Goal: Task Accomplishment & Management: Use online tool/utility

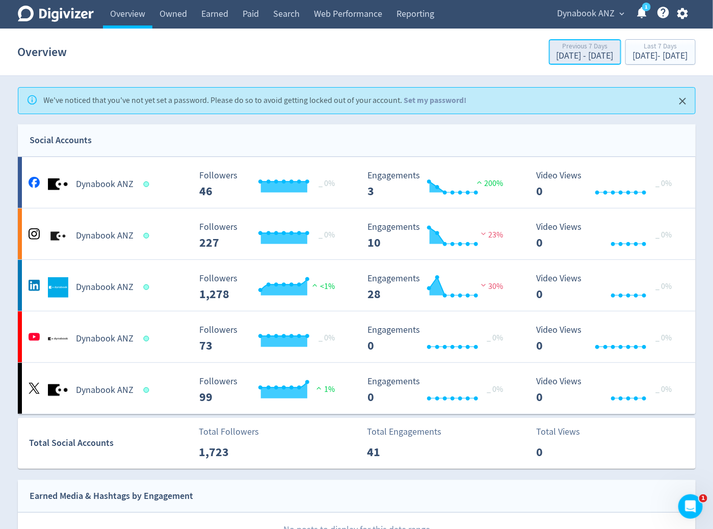
click at [557, 60] on div "[DATE] - [DATE]" at bounding box center [585, 55] width 57 height 9
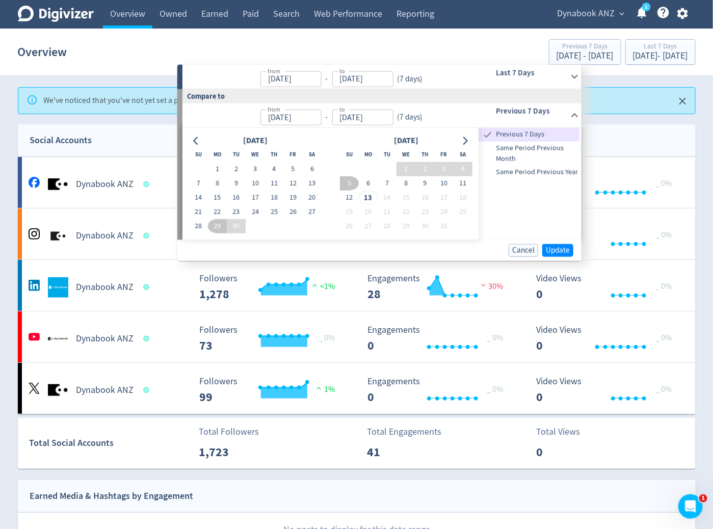
click at [428, 71] on div "from [DATE] from - to [DATE] to ( 7 days )" at bounding box center [324, 77] width 284 height 24
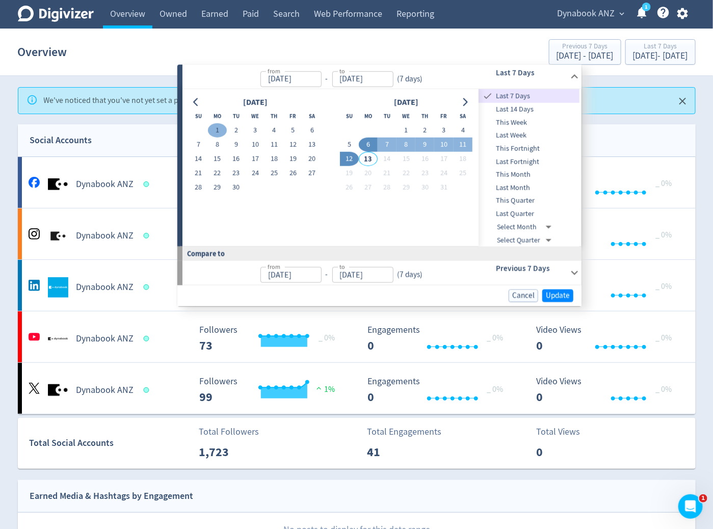
click at [217, 123] on button "1" at bounding box center [217, 130] width 19 height 14
type input "[DATE]"
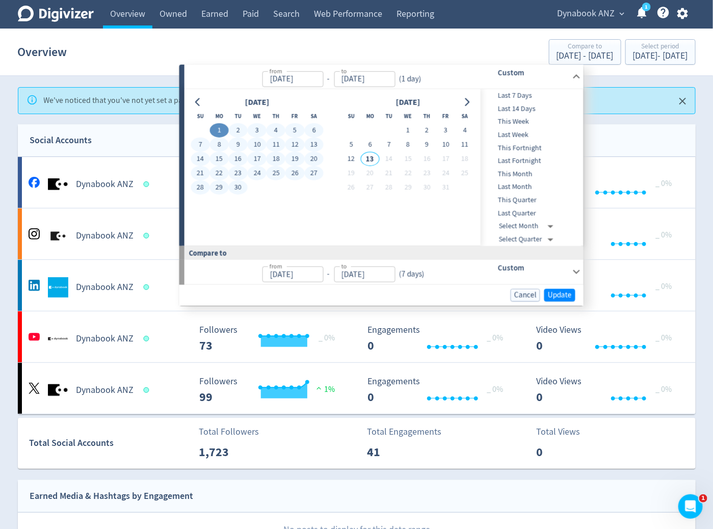
click at [240, 185] on button "30" at bounding box center [238, 187] width 19 height 14
type input "[DATE]"
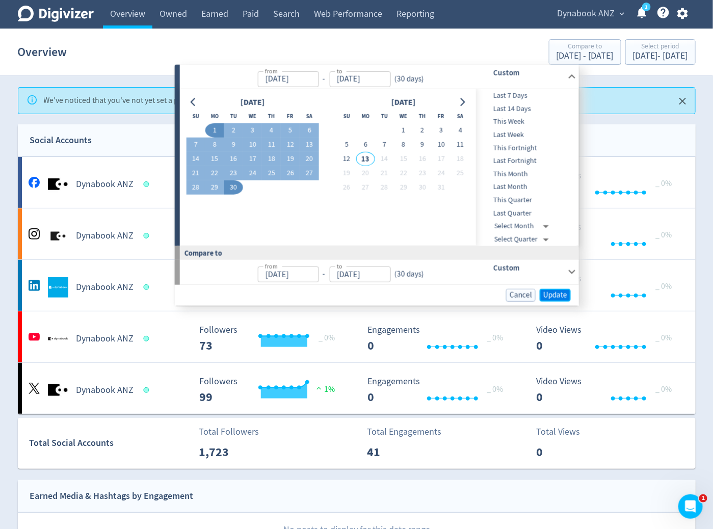
click at [559, 295] on span "Update" at bounding box center [555, 295] width 24 height 8
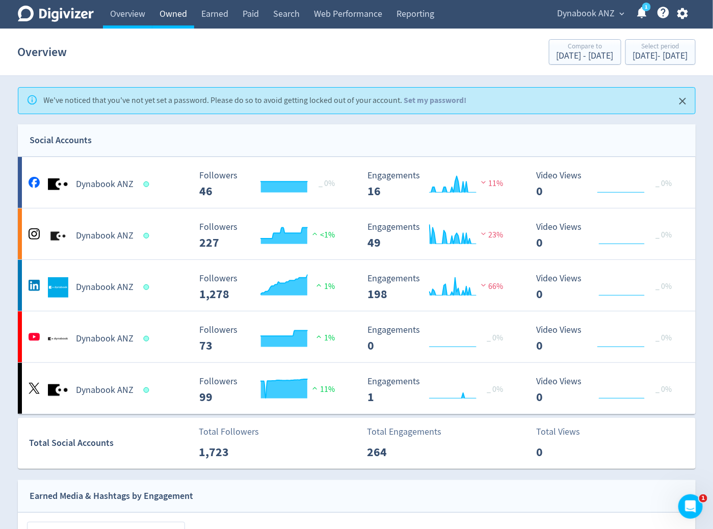
click at [182, 14] on link "Owned" at bounding box center [173, 14] width 42 height 29
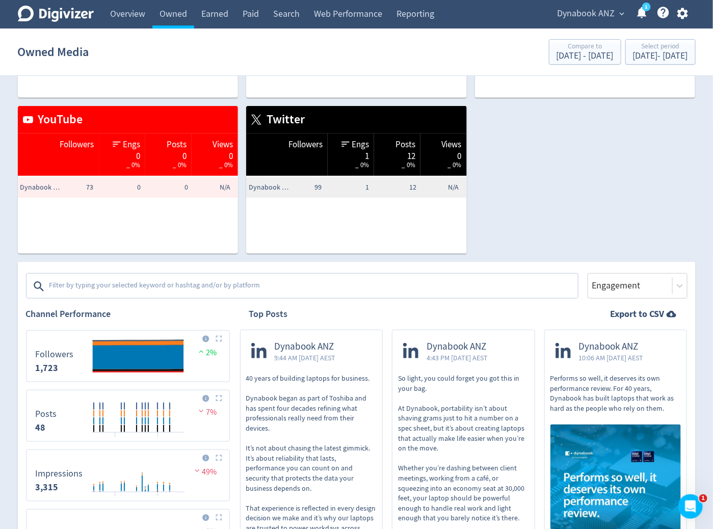
scroll to position [138, 0]
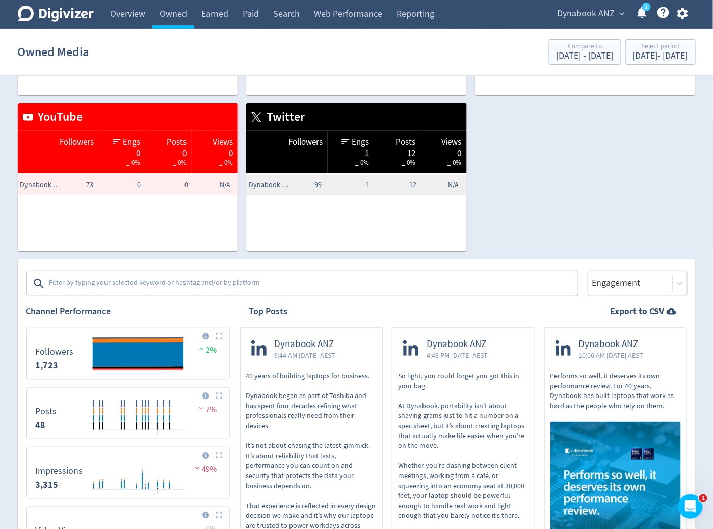
click at [443, 285] on textarea at bounding box center [312, 284] width 529 height 20
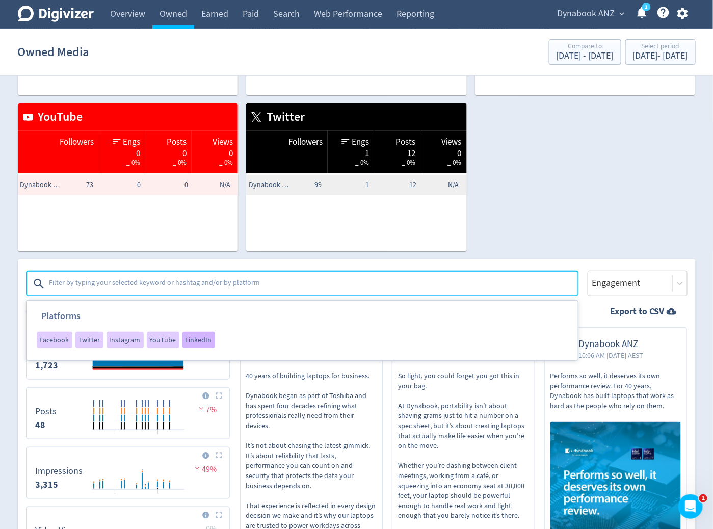
click at [189, 345] on div "LinkedIn" at bounding box center [198, 340] width 33 height 16
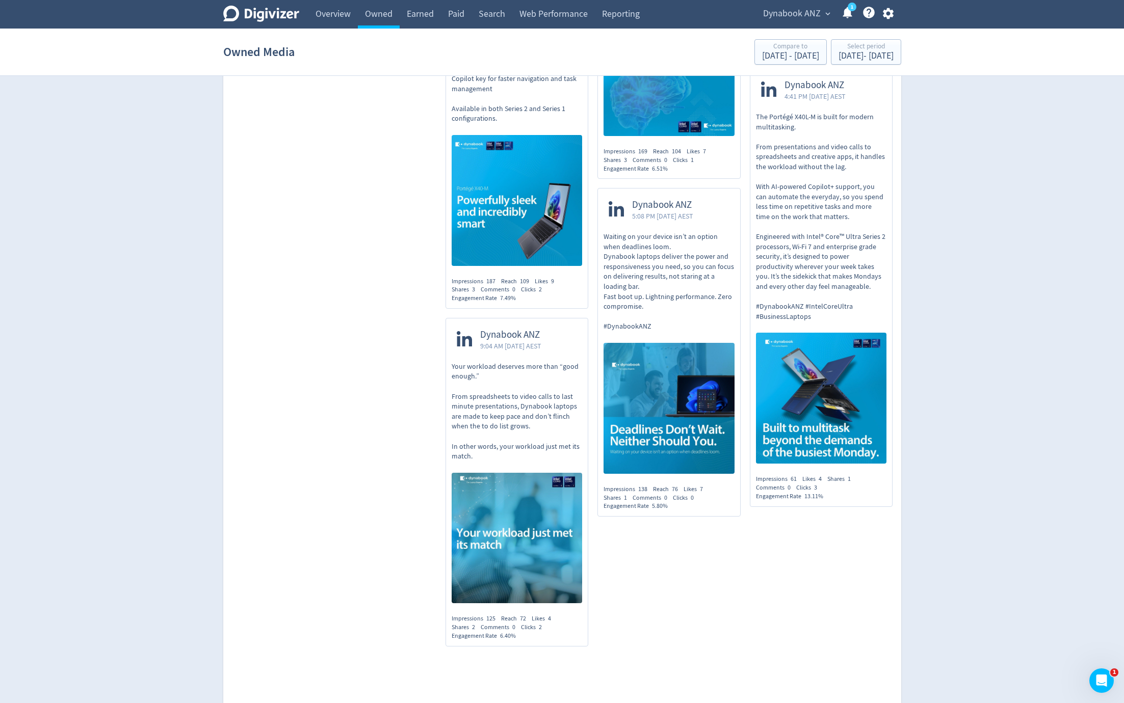
scroll to position [0, 0]
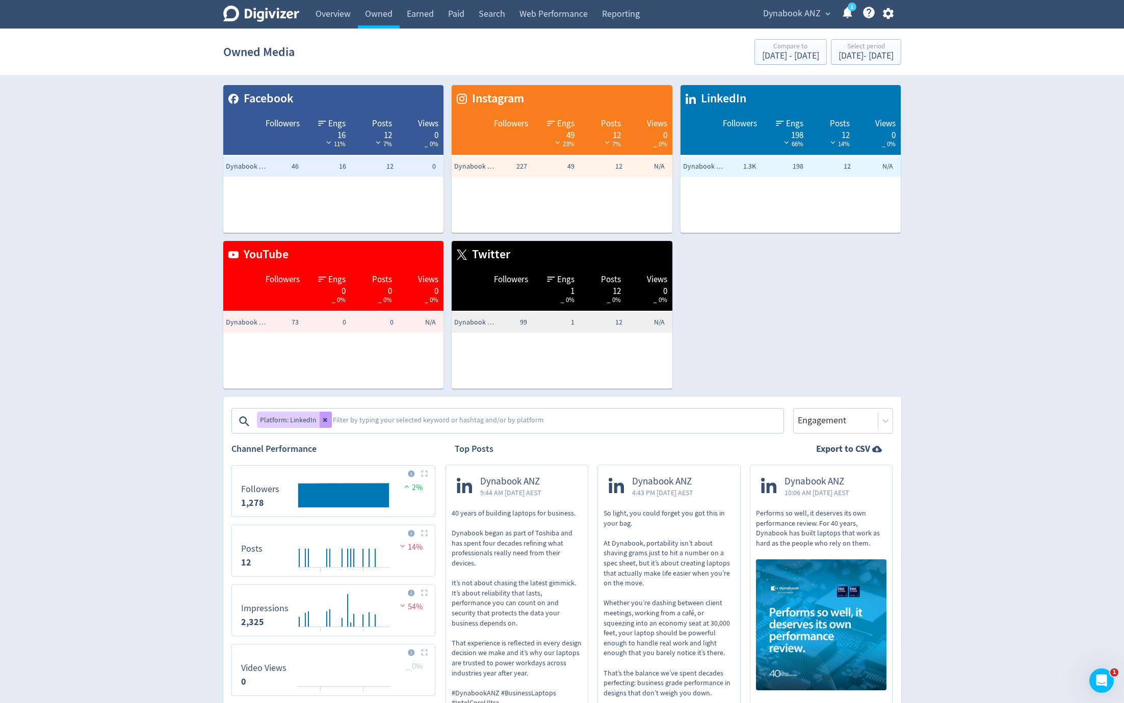
click at [320, 423] on button at bounding box center [326, 420] width 12 height 16
click at [317, 417] on textarea at bounding box center [518, 421] width 529 height 20
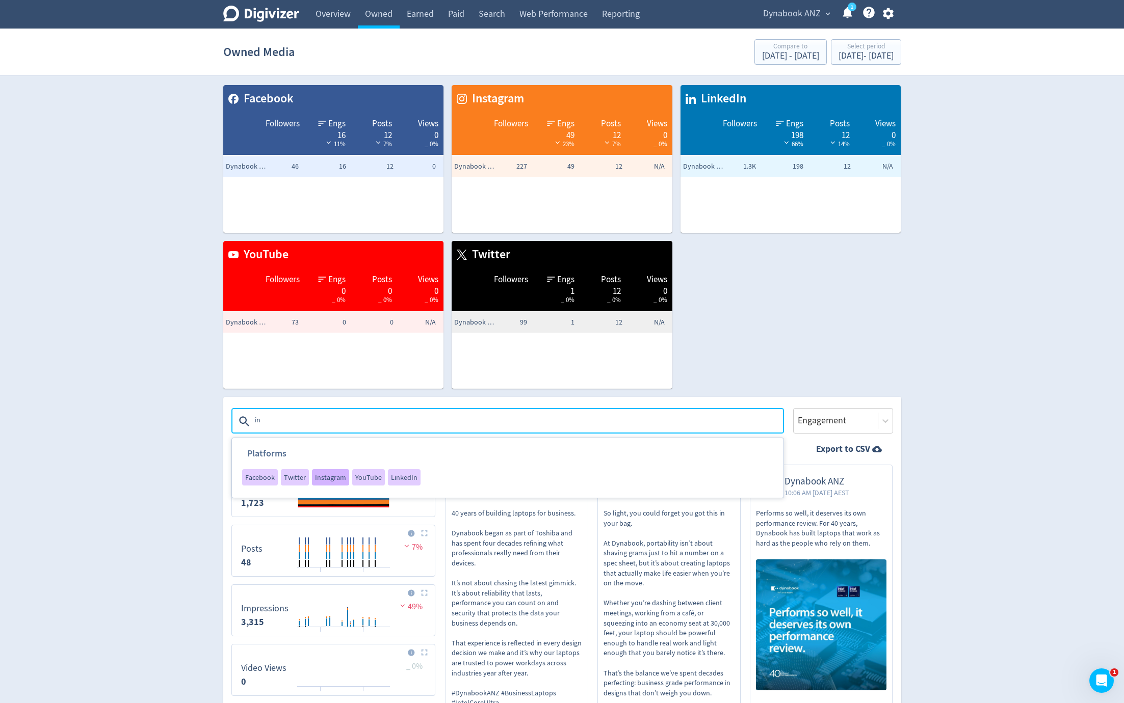
click at [328, 477] on span "Instagram" at bounding box center [330, 477] width 31 height 7
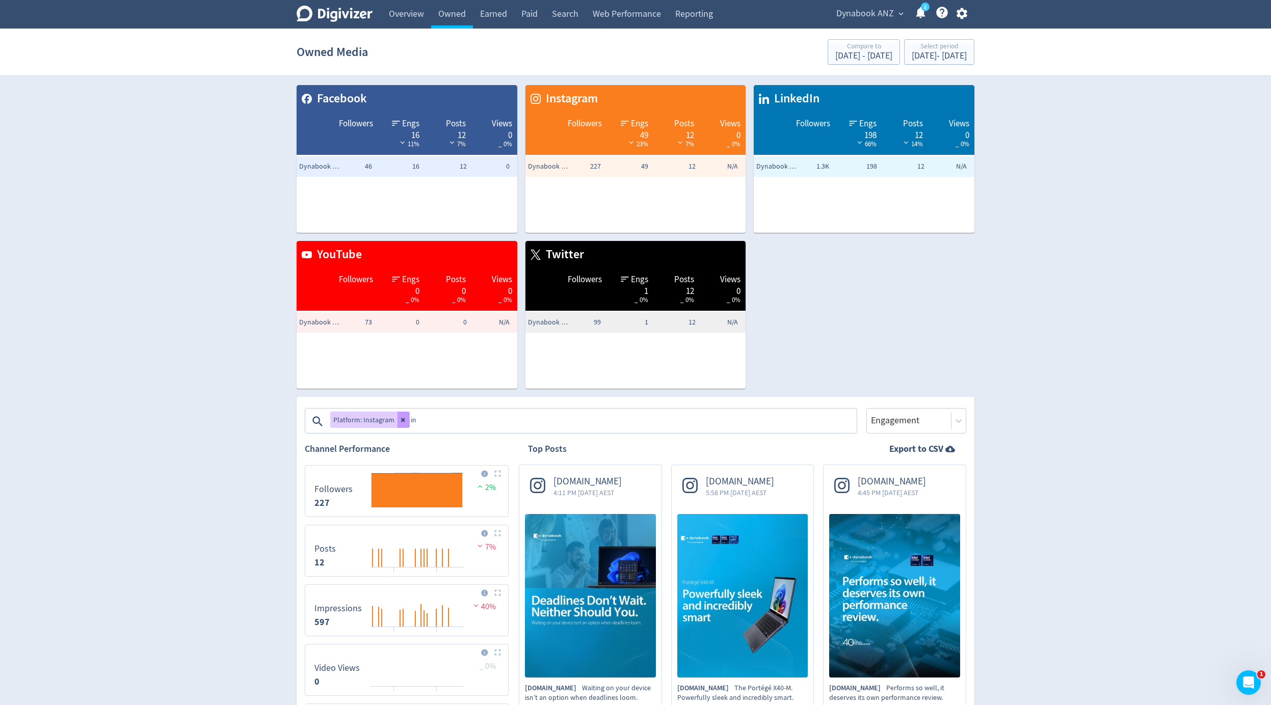
click at [400, 415] on button at bounding box center [404, 420] width 12 height 16
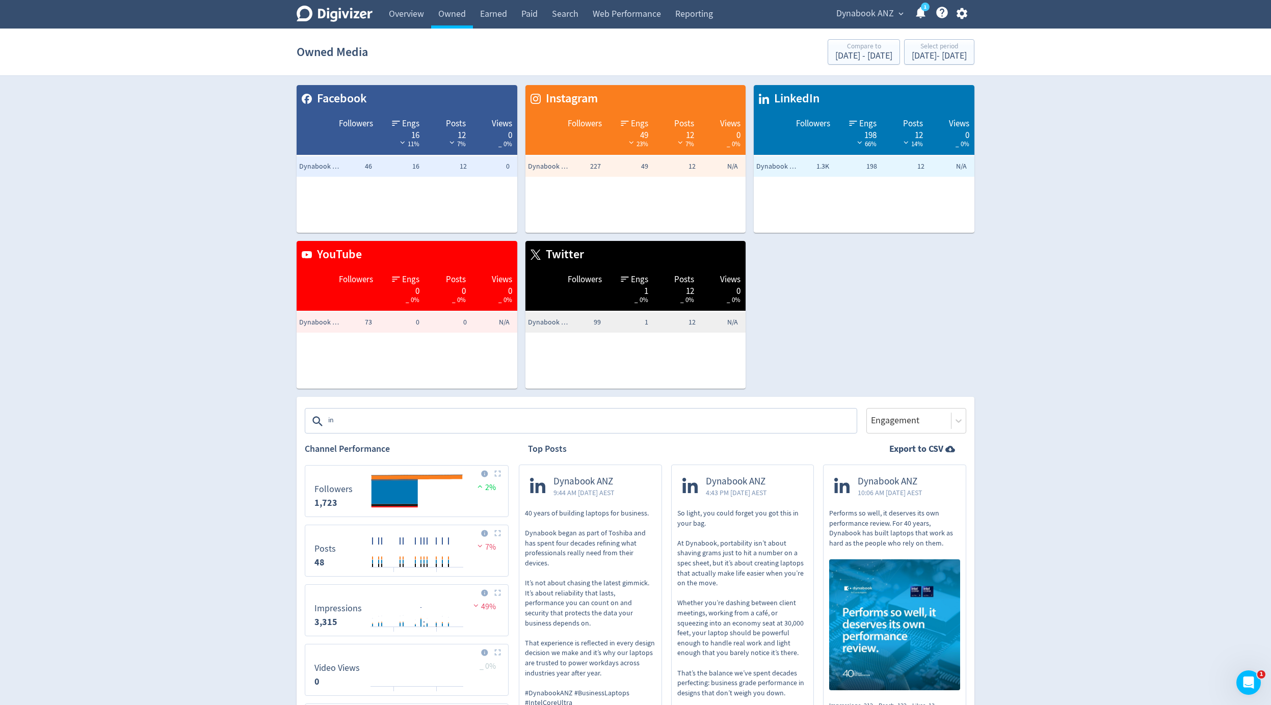
click at [379, 424] on textarea "in" at bounding box center [591, 421] width 529 height 20
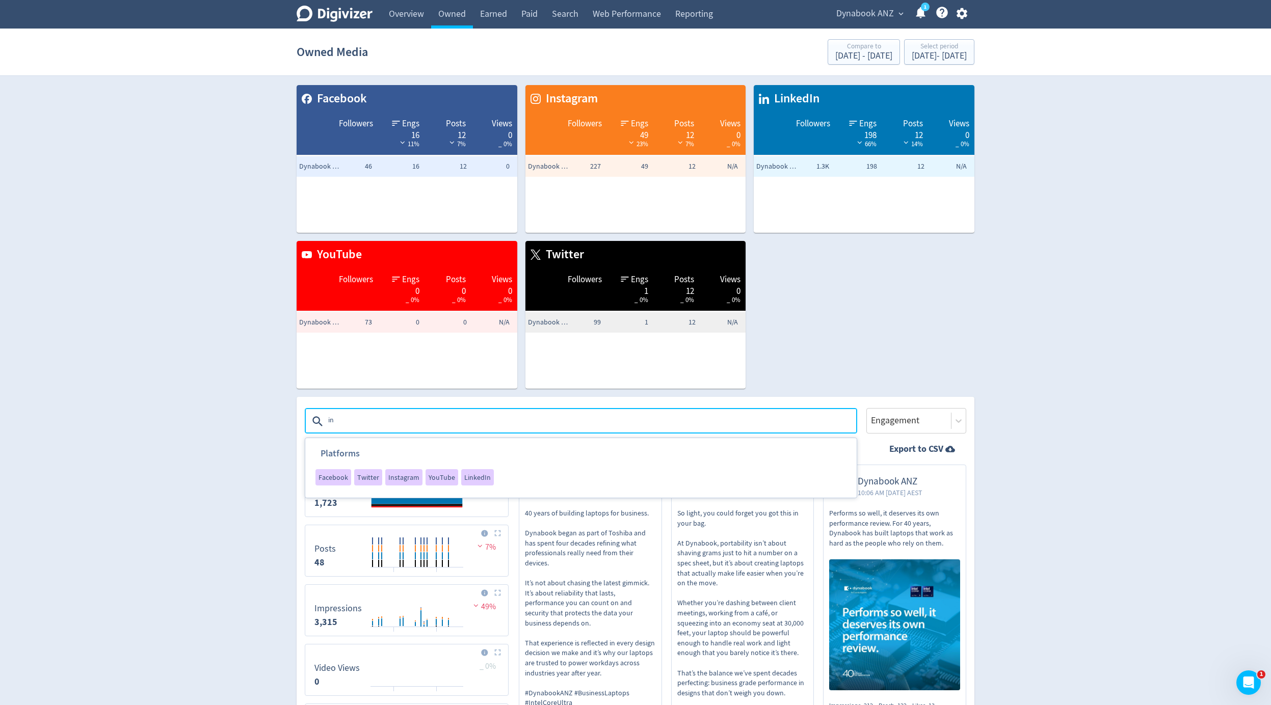
type textarea "i"
click at [361, 472] on div "Twitter" at bounding box center [368, 477] width 28 height 16
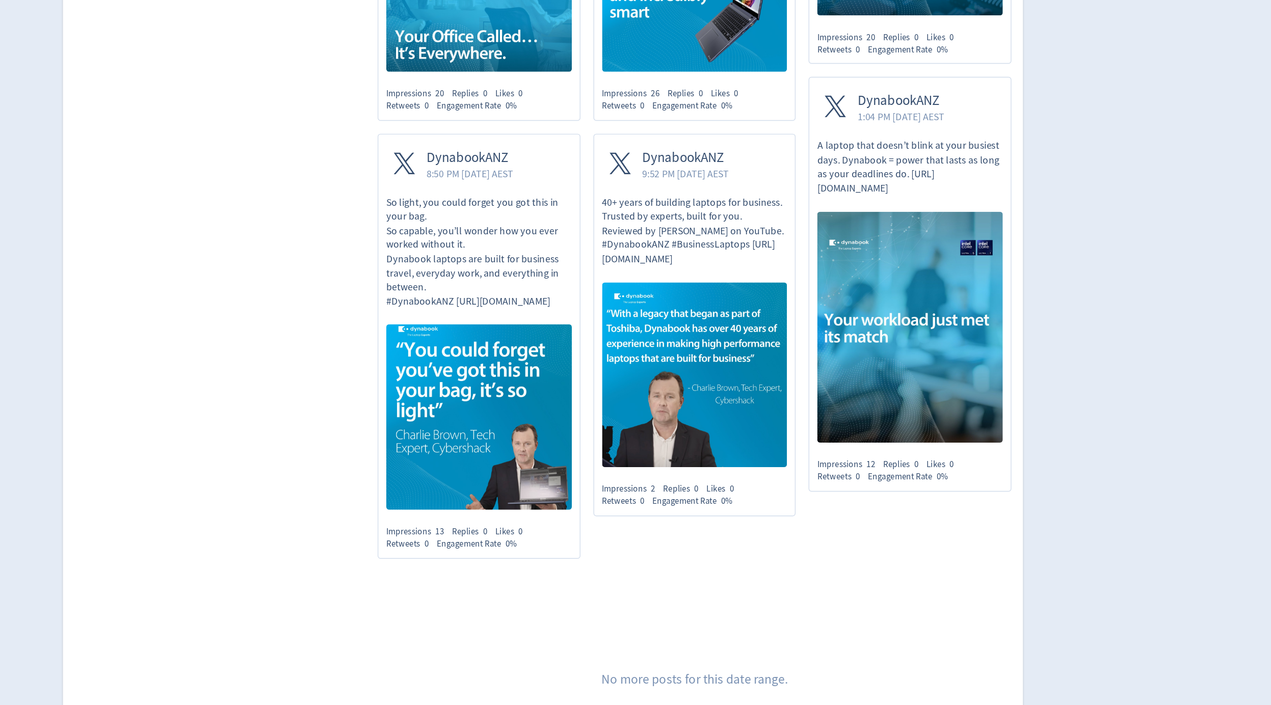
scroll to position [1061, 0]
